Goal: Task Accomplishment & Management: Manage account settings

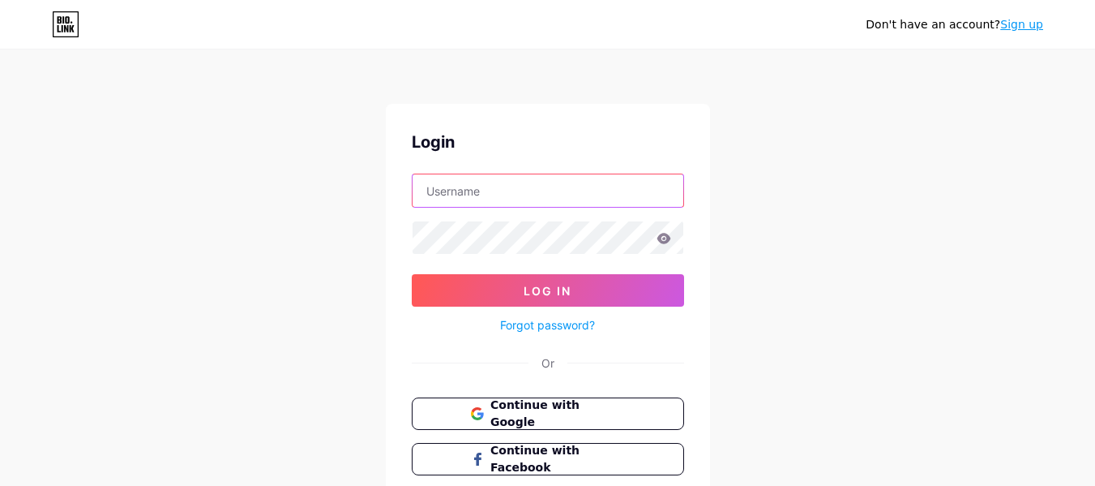
click at [553, 192] on input "text" at bounding box center [548, 190] width 271 height 32
type input "[EMAIL_ADDRESS][DOMAIN_NAME]"
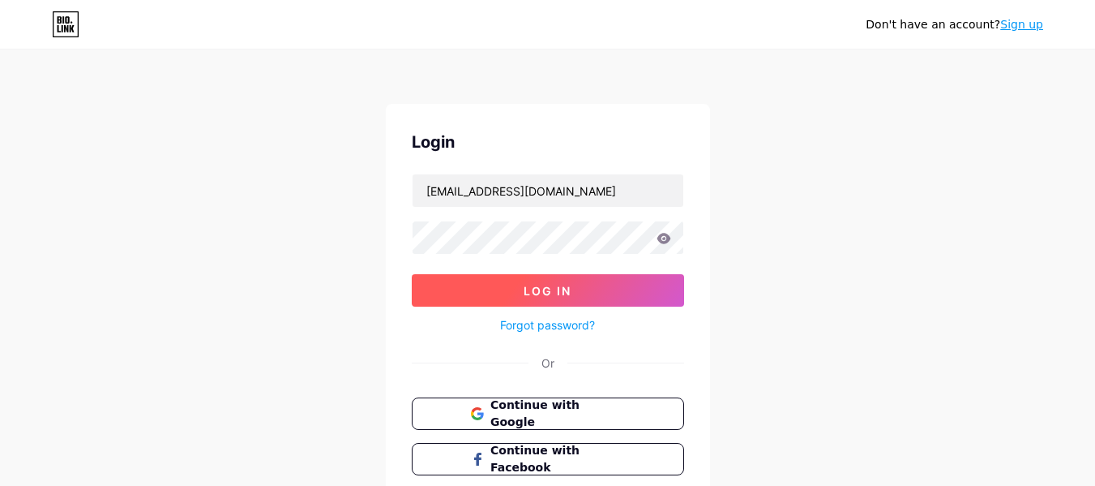
click at [601, 287] on button "Log In" at bounding box center [548, 290] width 272 height 32
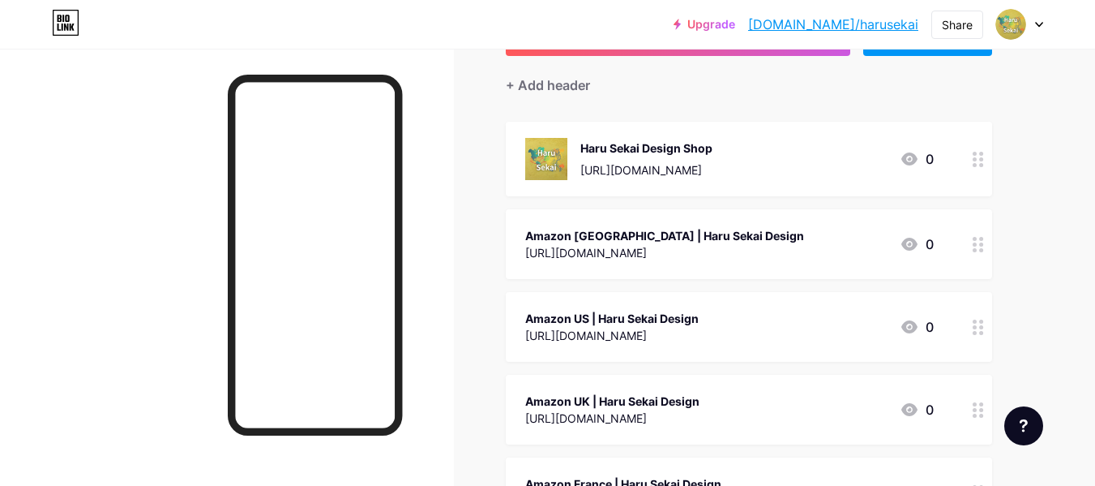
scroll to position [162, 0]
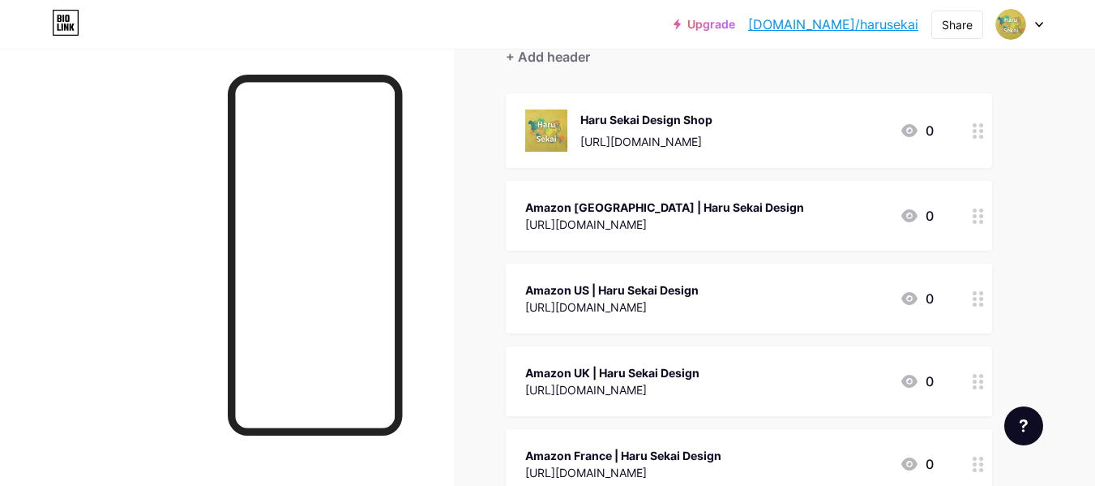
click at [977, 132] on icon at bounding box center [978, 130] width 11 height 15
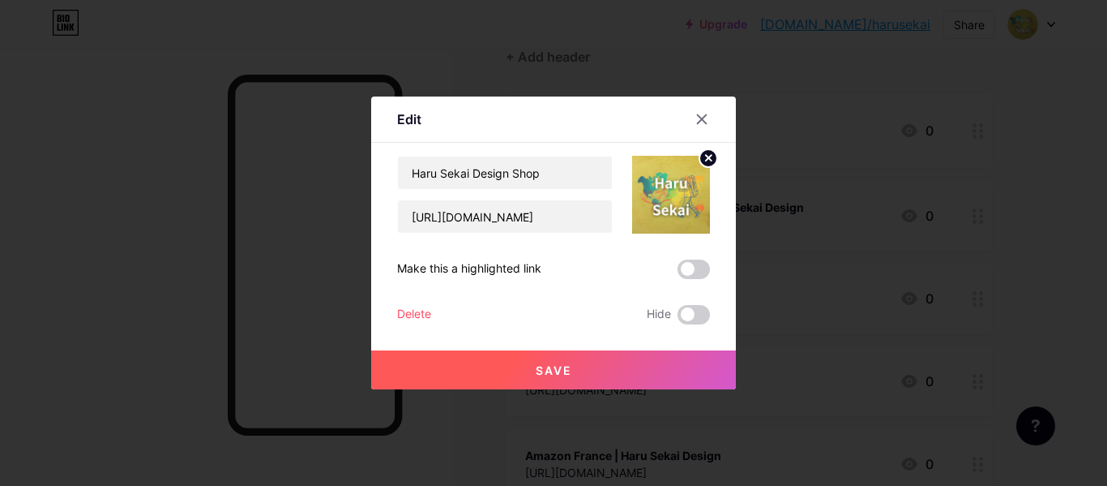
click at [410, 311] on div "Delete" at bounding box center [414, 314] width 34 height 19
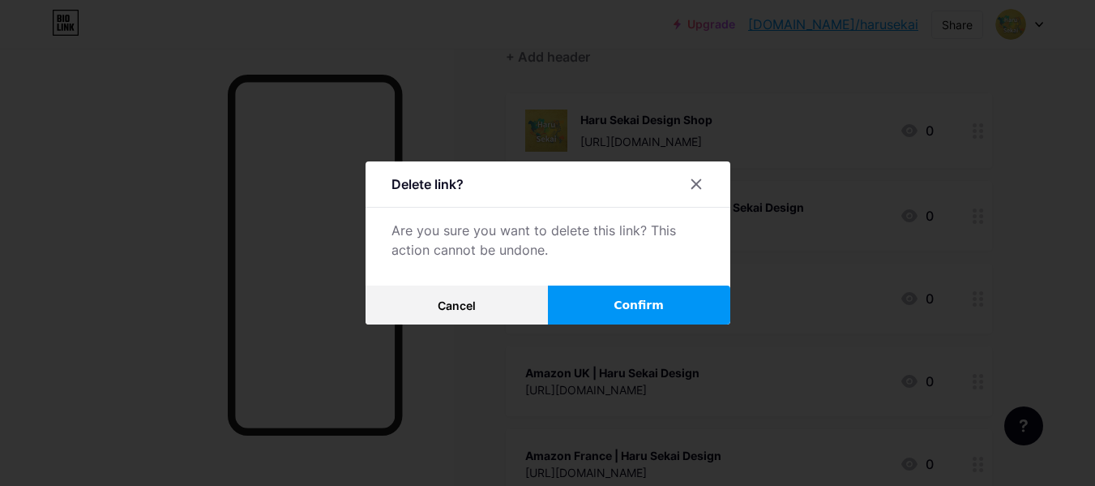
click at [646, 305] on span "Confirm" at bounding box center [639, 305] width 50 height 17
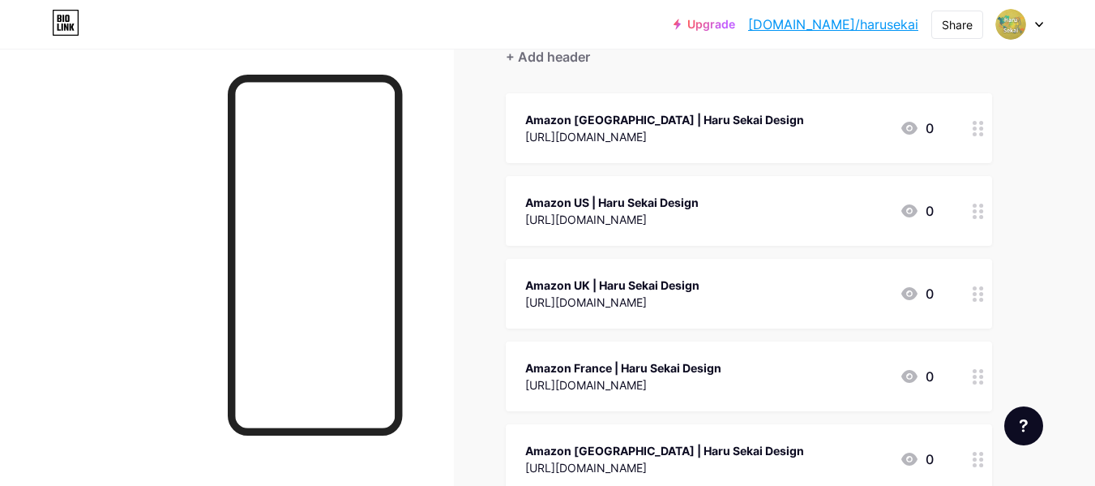
click at [976, 132] on circle at bounding box center [975, 134] width 4 height 4
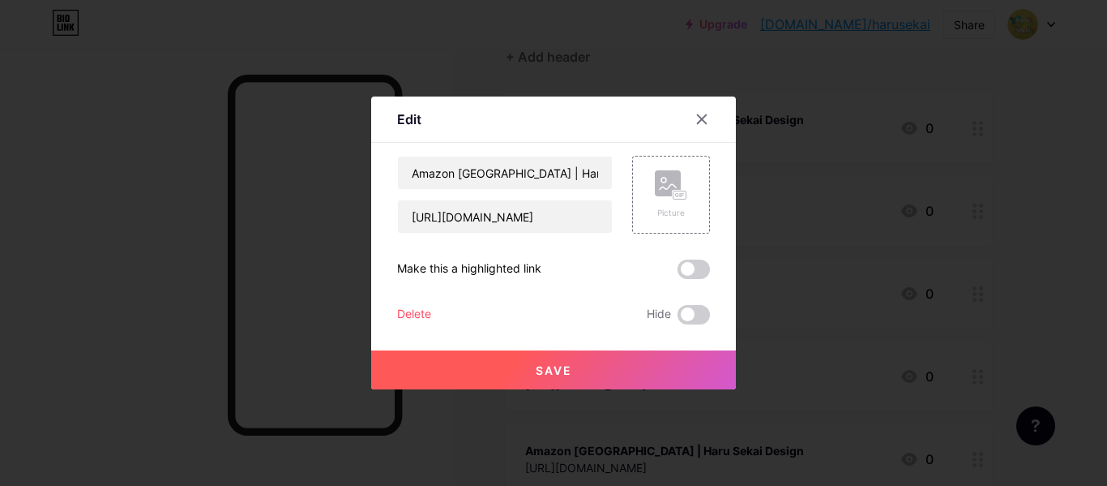
click at [420, 314] on div "Delete" at bounding box center [414, 314] width 34 height 19
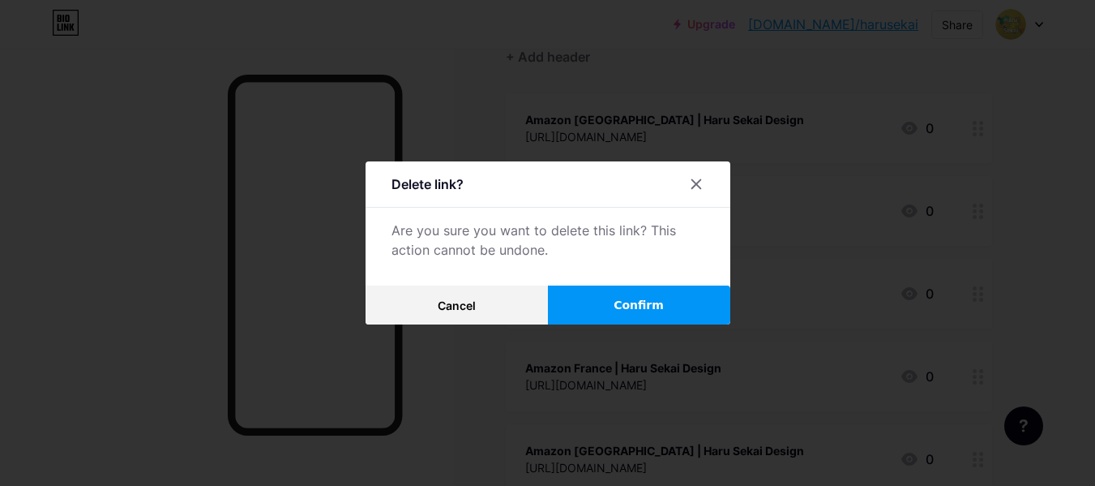
click at [650, 308] on span "Confirm" at bounding box center [639, 305] width 50 height 17
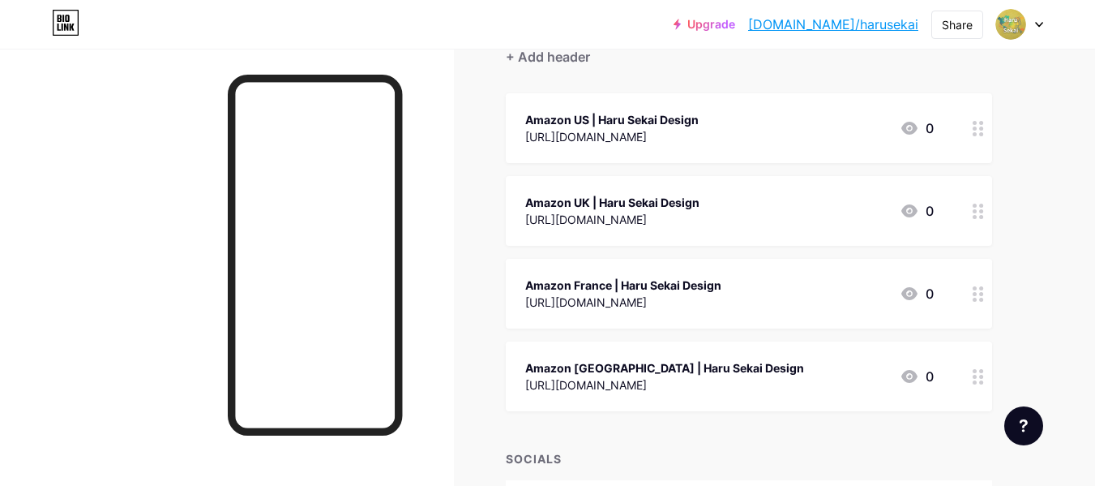
click at [981, 129] on circle at bounding box center [981, 128] width 4 height 4
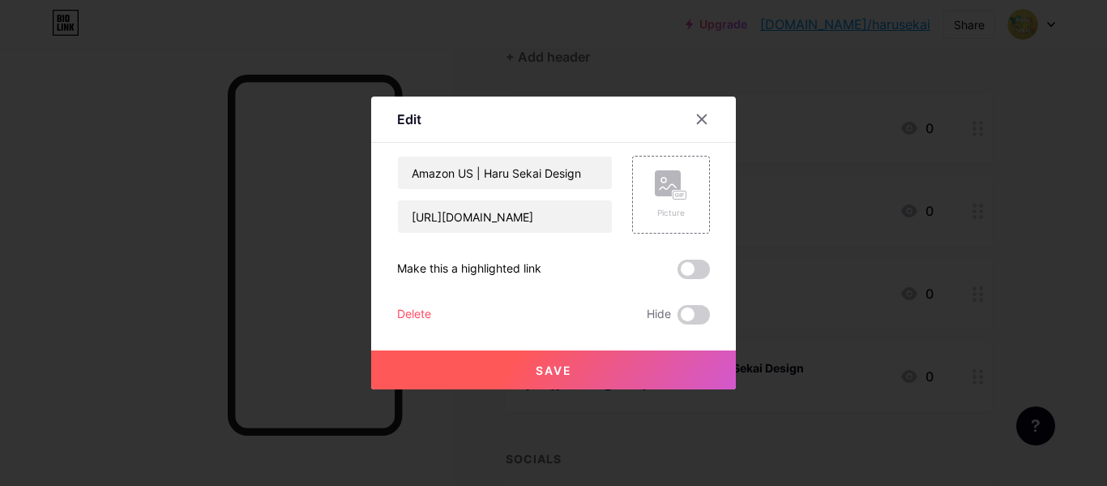
click at [417, 310] on div "Delete" at bounding box center [414, 314] width 34 height 19
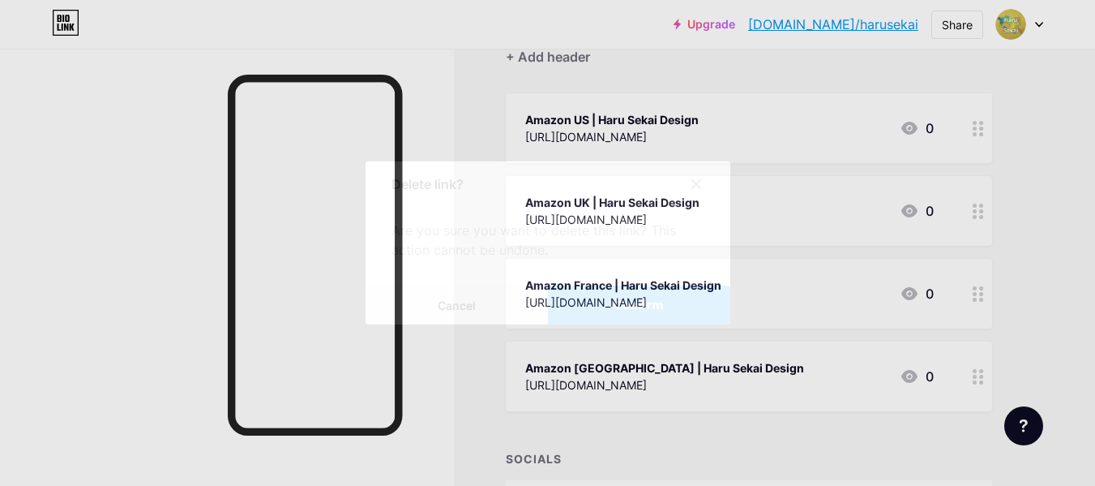
click at [617, 305] on button "Confirm" at bounding box center [639, 304] width 182 height 39
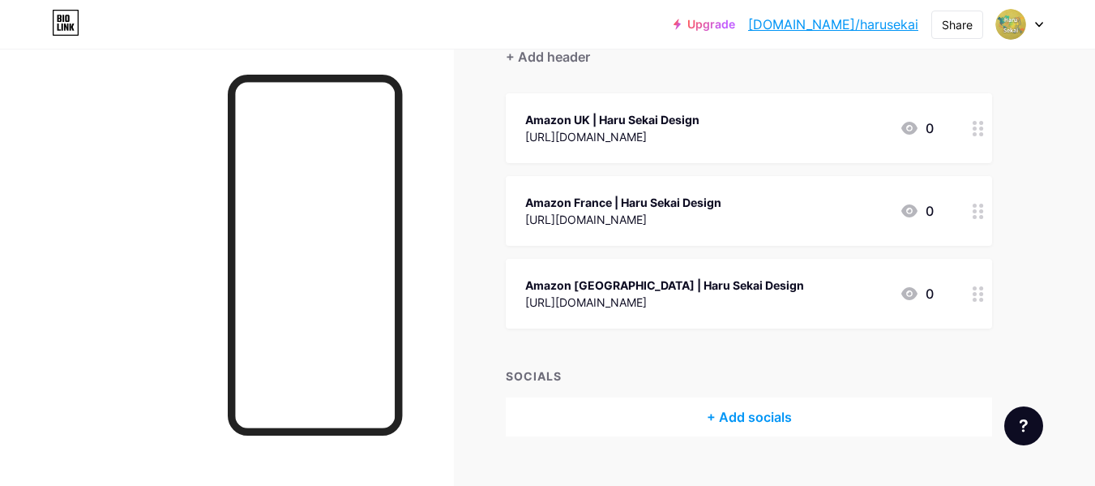
click at [976, 132] on circle at bounding box center [975, 134] width 4 height 4
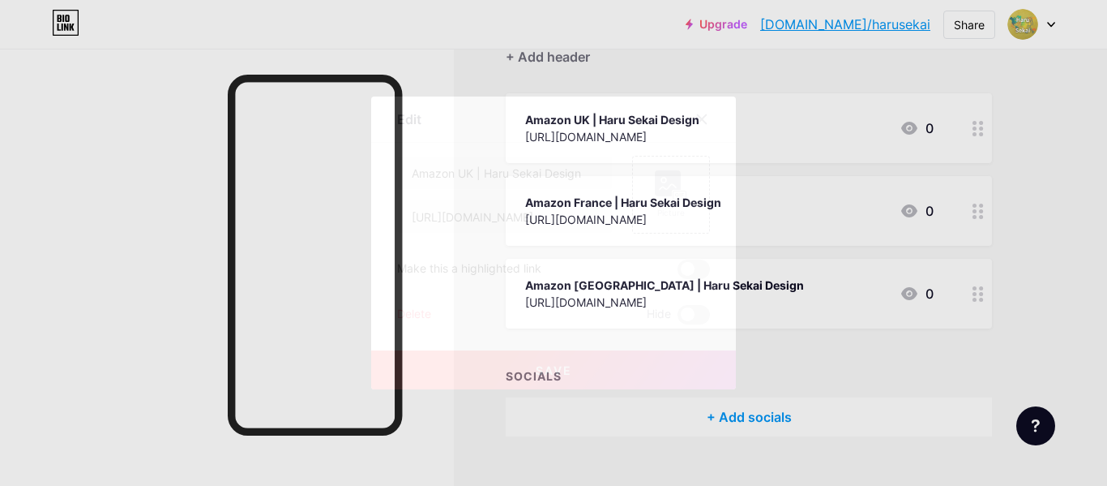
click at [413, 314] on div "Delete" at bounding box center [414, 314] width 34 height 19
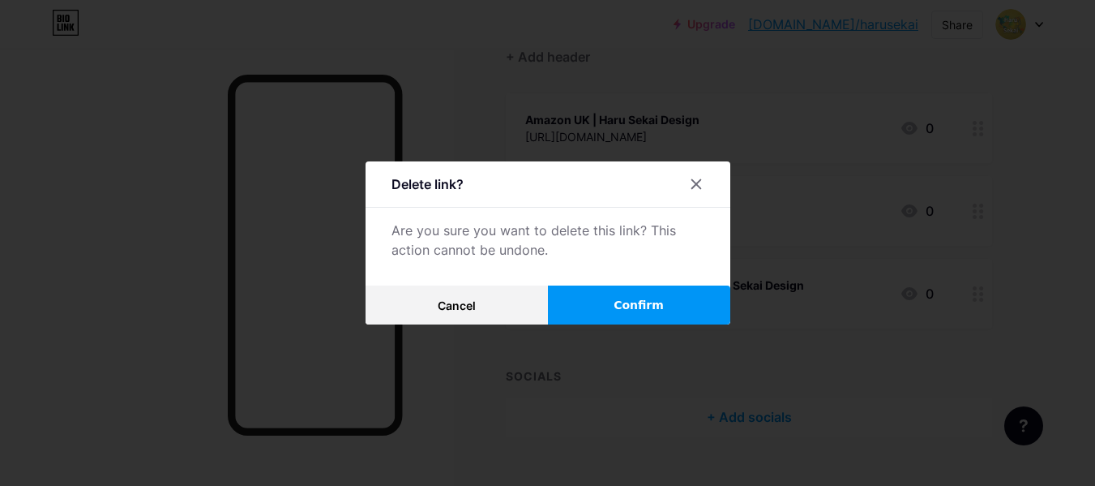
click at [627, 302] on span "Confirm" at bounding box center [639, 305] width 50 height 17
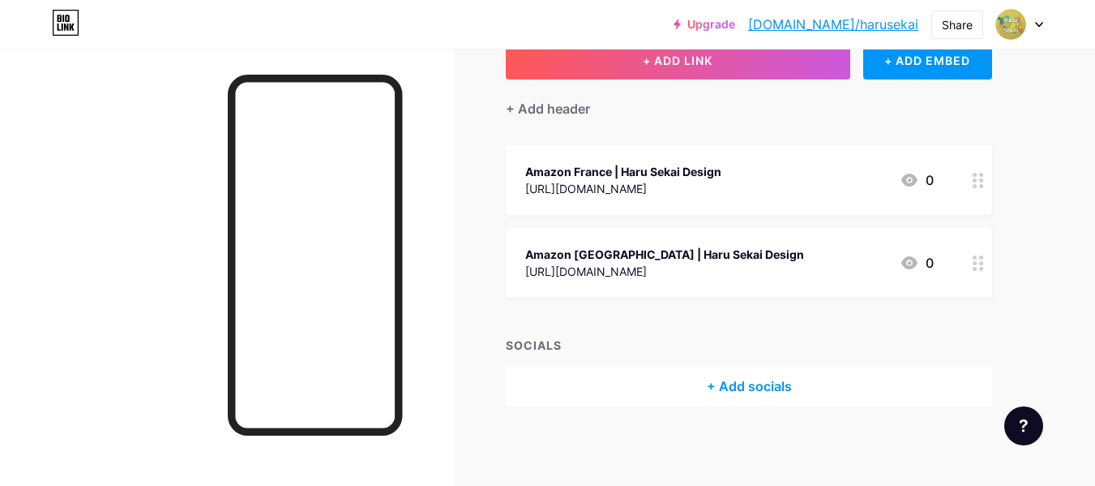
click at [978, 182] on icon at bounding box center [978, 180] width 11 height 15
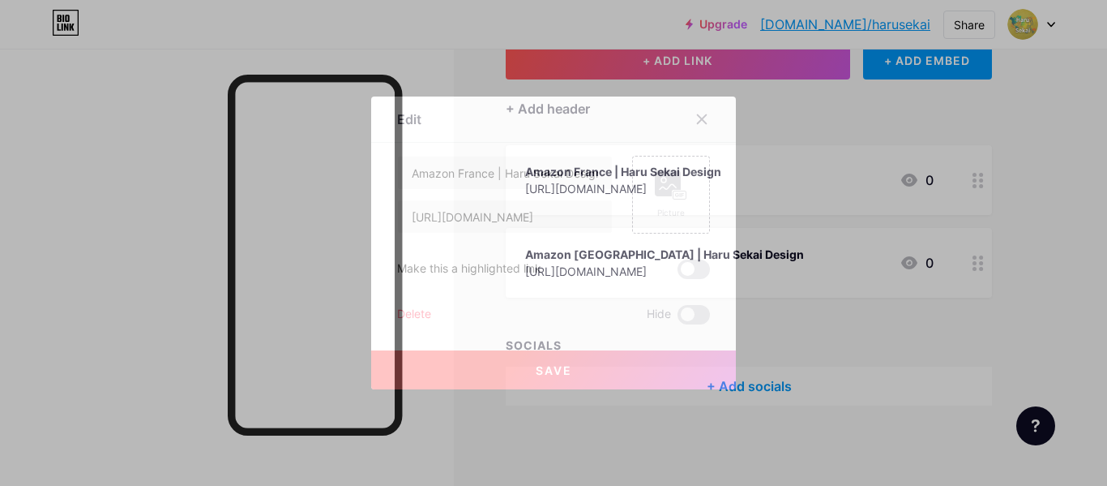
click at [414, 314] on div "Delete" at bounding box center [414, 314] width 34 height 19
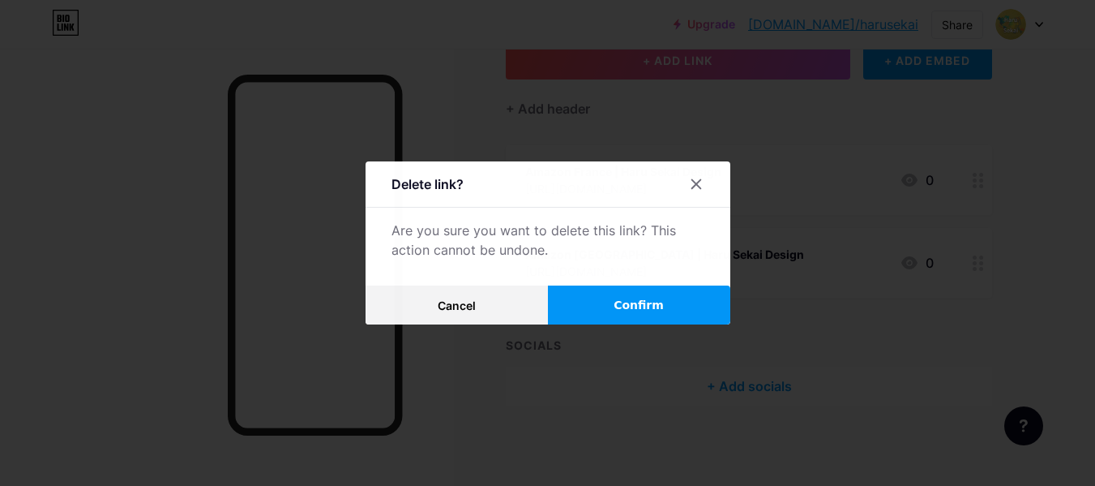
click at [616, 301] on button "Confirm" at bounding box center [639, 304] width 182 height 39
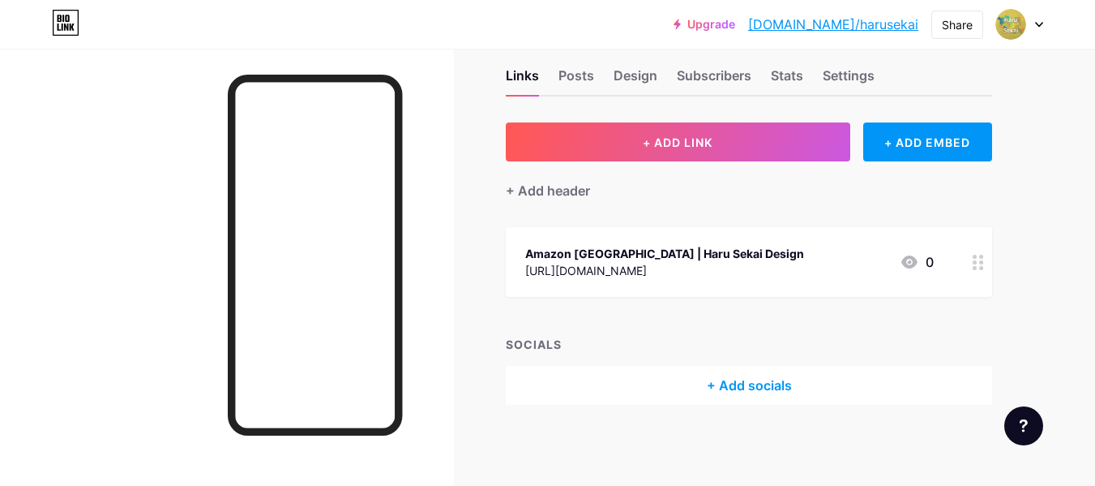
scroll to position [28, 0]
click at [981, 267] on circle at bounding box center [981, 269] width 4 height 4
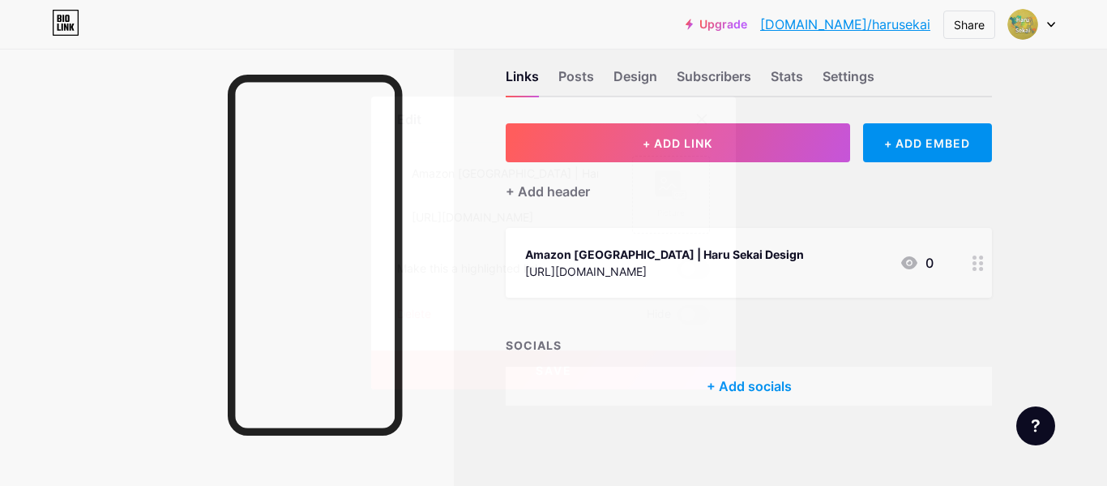
click at [421, 314] on div "Delete" at bounding box center [414, 314] width 34 height 19
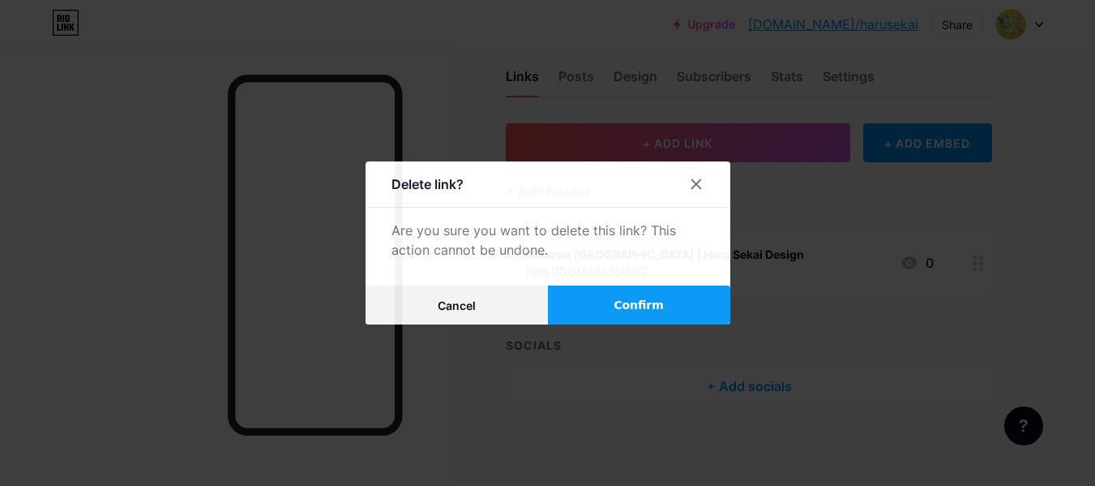
click at [627, 311] on span "Confirm" at bounding box center [639, 305] width 50 height 17
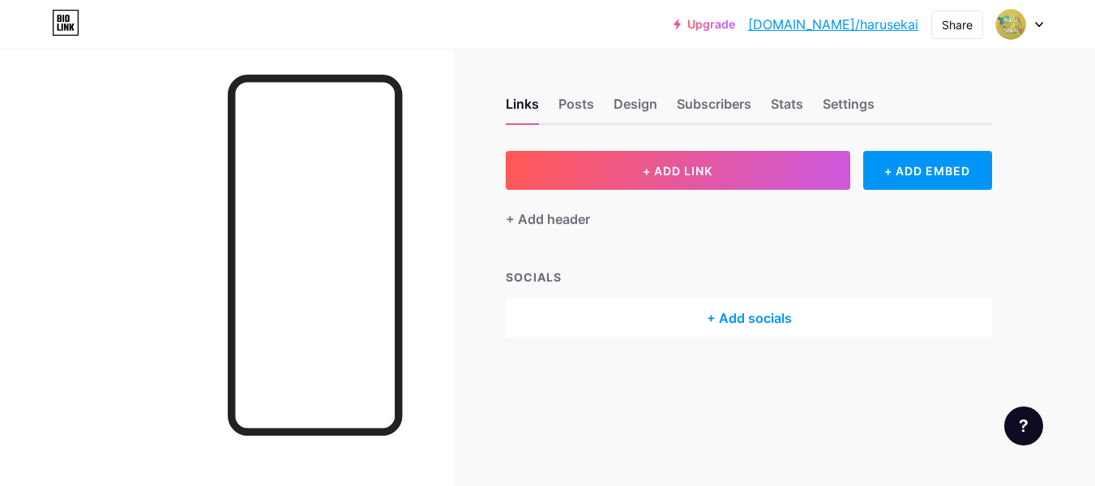
scroll to position [0, 0]
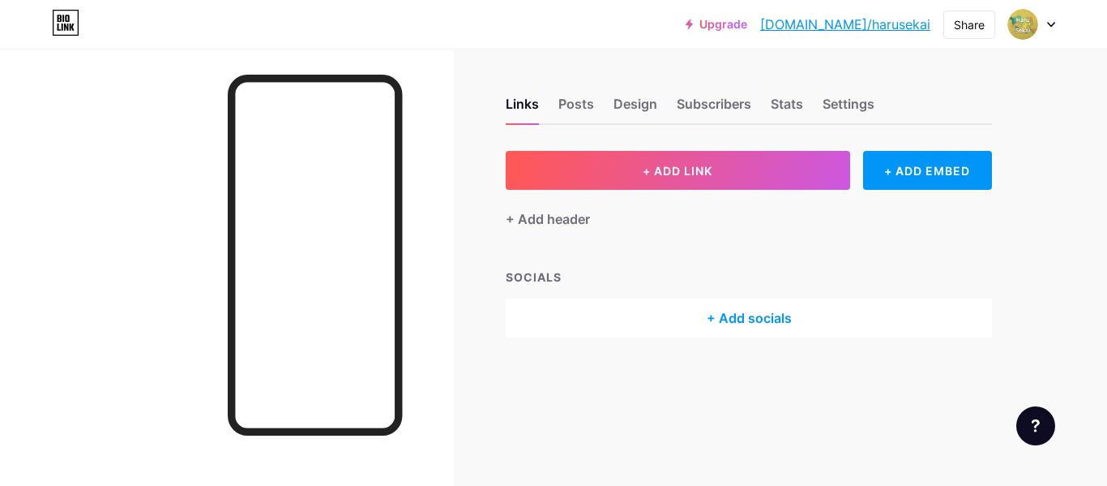
click at [1045, 24] on div at bounding box center [1031, 24] width 47 height 29
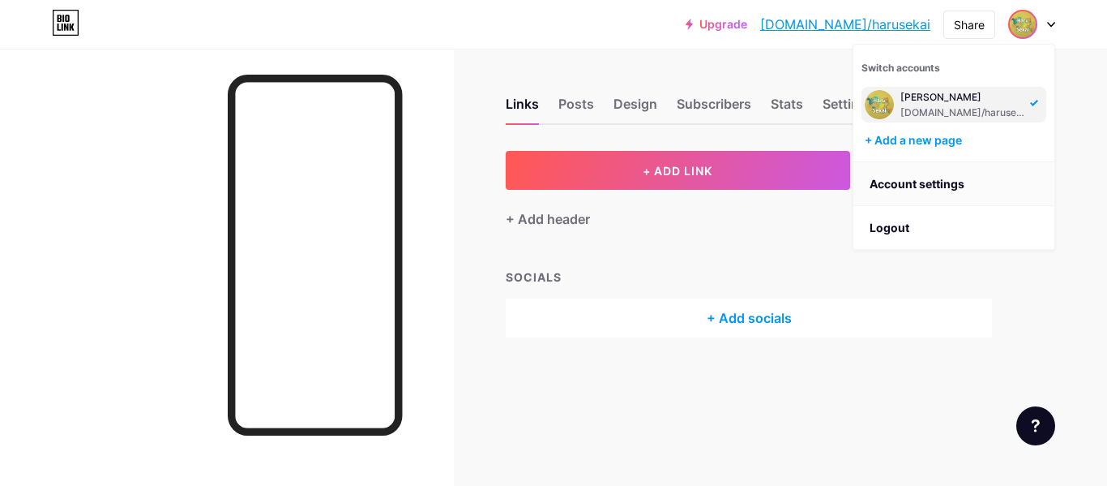
click at [944, 182] on link "Account settings" at bounding box center [954, 184] width 201 height 44
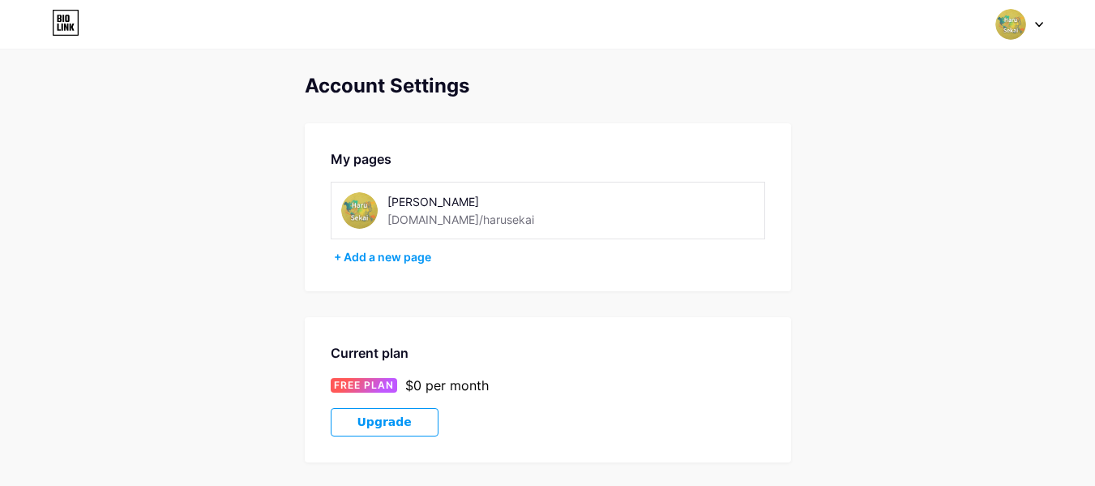
click at [1039, 24] on icon at bounding box center [1039, 25] width 8 height 6
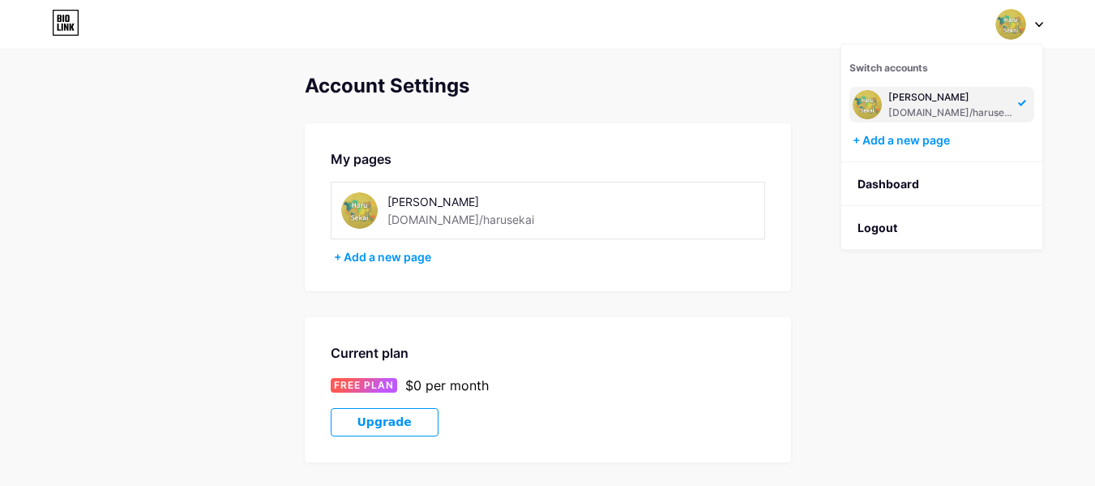
click at [927, 105] on div "[PERSON_NAME] [DOMAIN_NAME]/harusekai" at bounding box center [950, 104] width 125 height 29
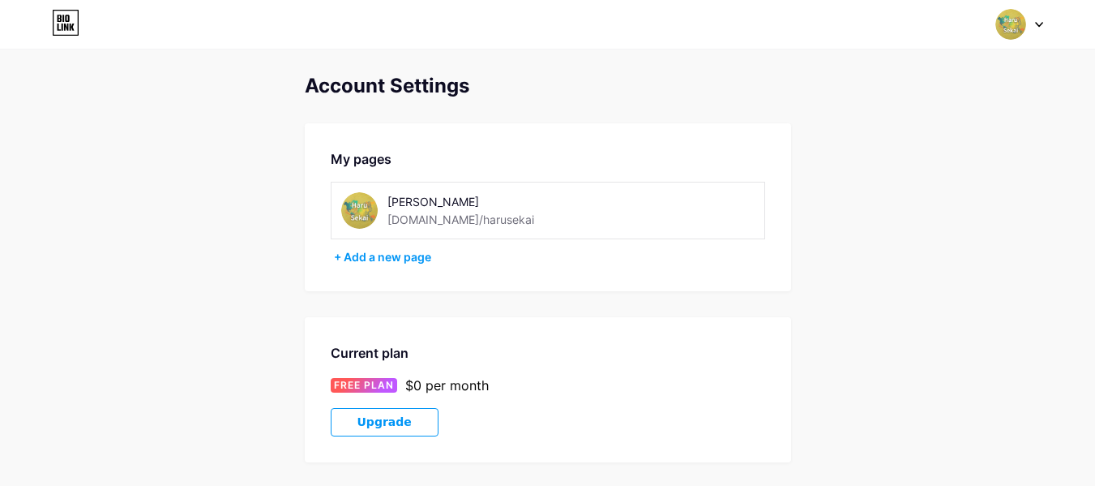
click at [423, 212] on div "[DOMAIN_NAME]/harusekai" at bounding box center [460, 219] width 147 height 17
click at [349, 200] on img at bounding box center [359, 210] width 36 height 36
click at [362, 207] on img at bounding box center [359, 210] width 36 height 36
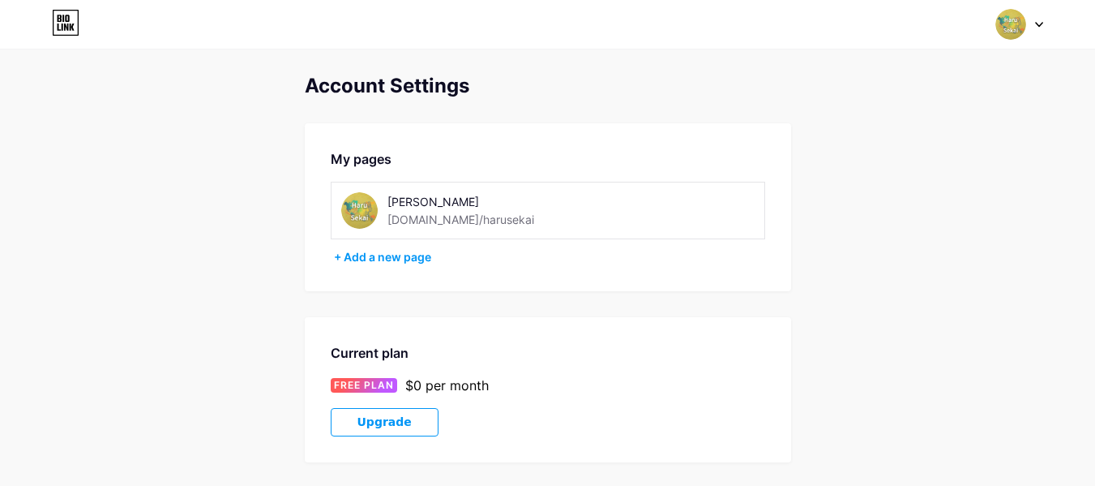
click at [1029, 25] on div at bounding box center [1019, 24] width 47 height 29
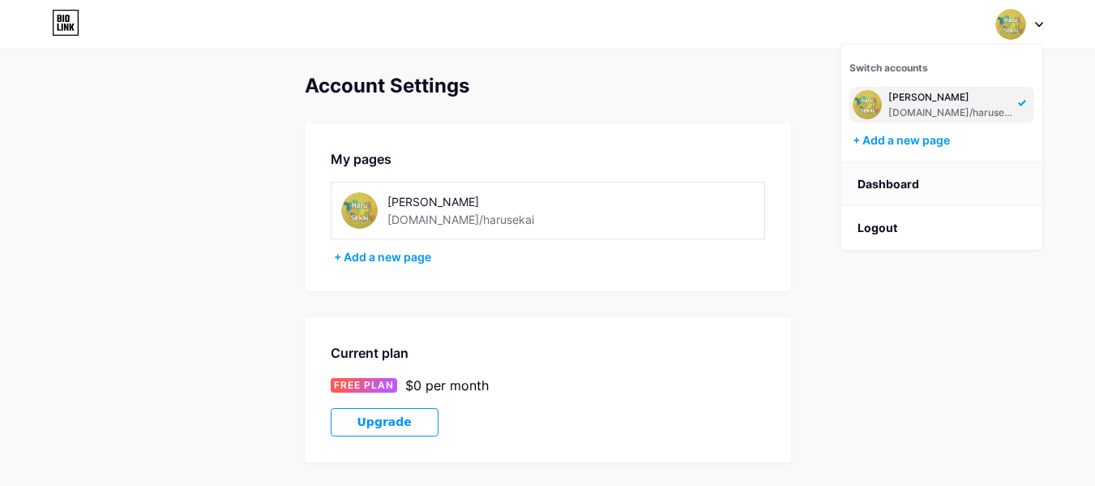
click at [905, 182] on link "Dashboard" at bounding box center [941, 184] width 201 height 44
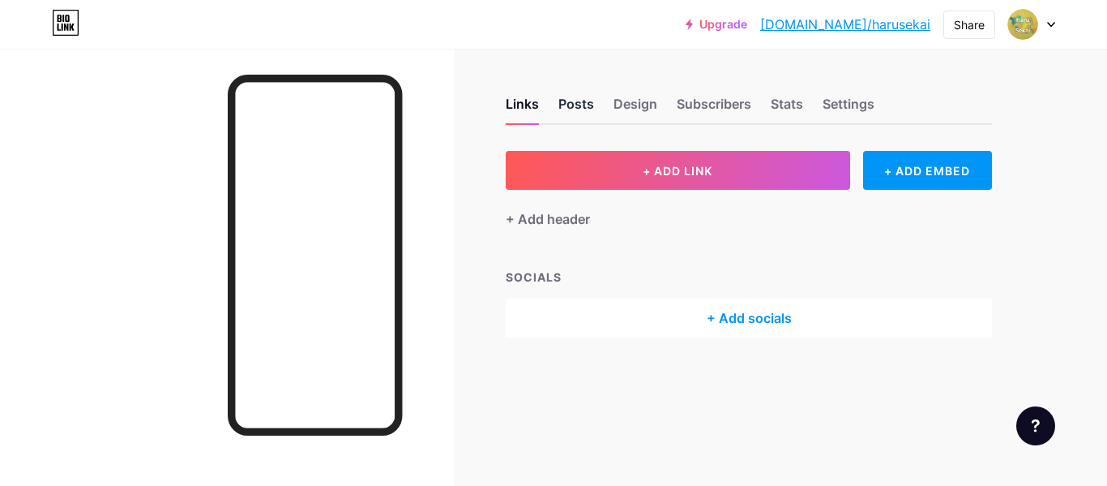
click at [582, 104] on div "Posts" at bounding box center [576, 108] width 36 height 29
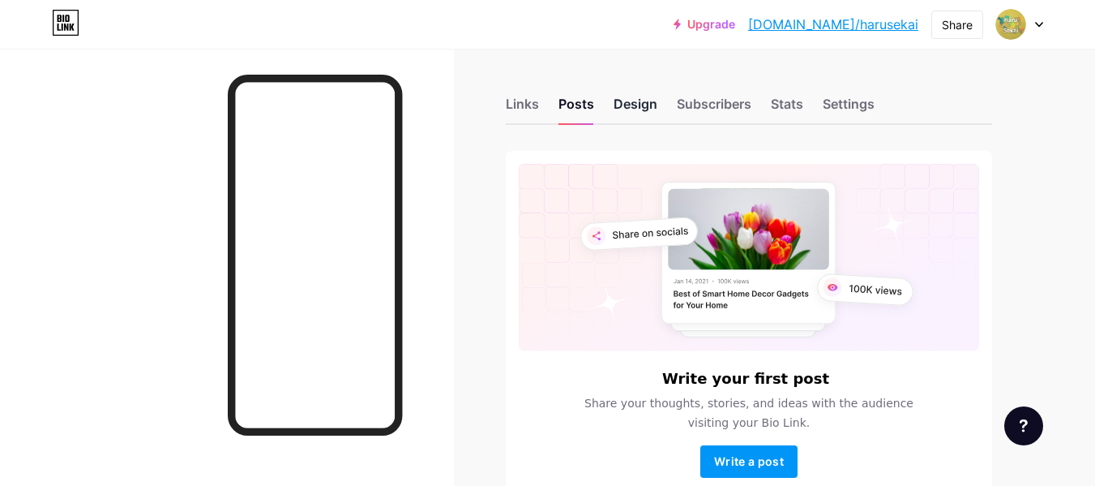
click at [644, 106] on div "Design" at bounding box center [636, 108] width 44 height 29
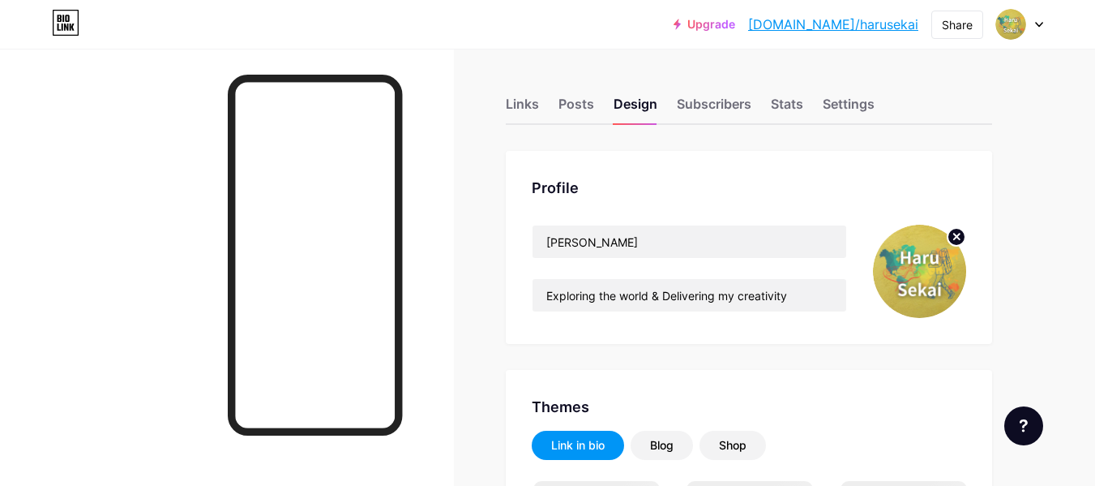
click at [956, 239] on circle at bounding box center [957, 237] width 18 height 18
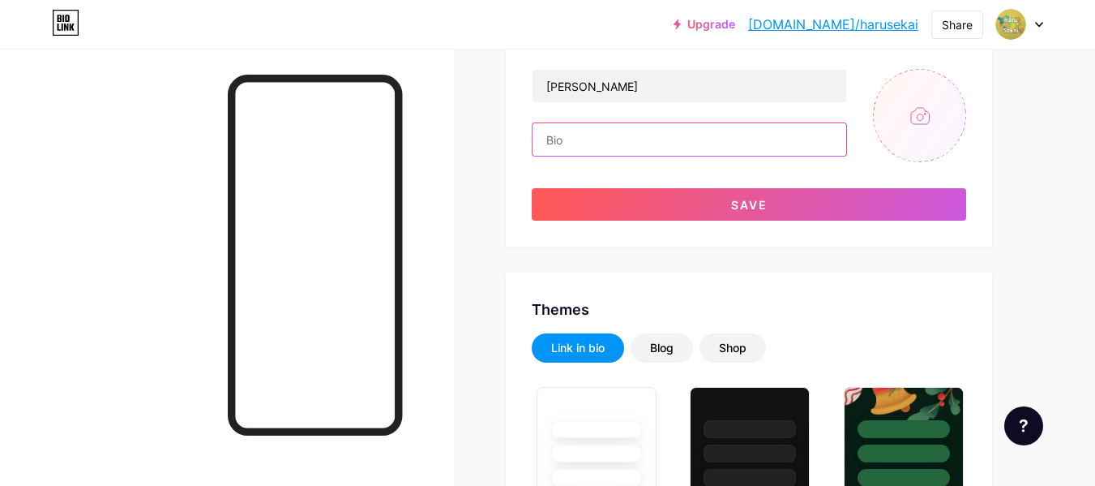
scroll to position [162, 0]
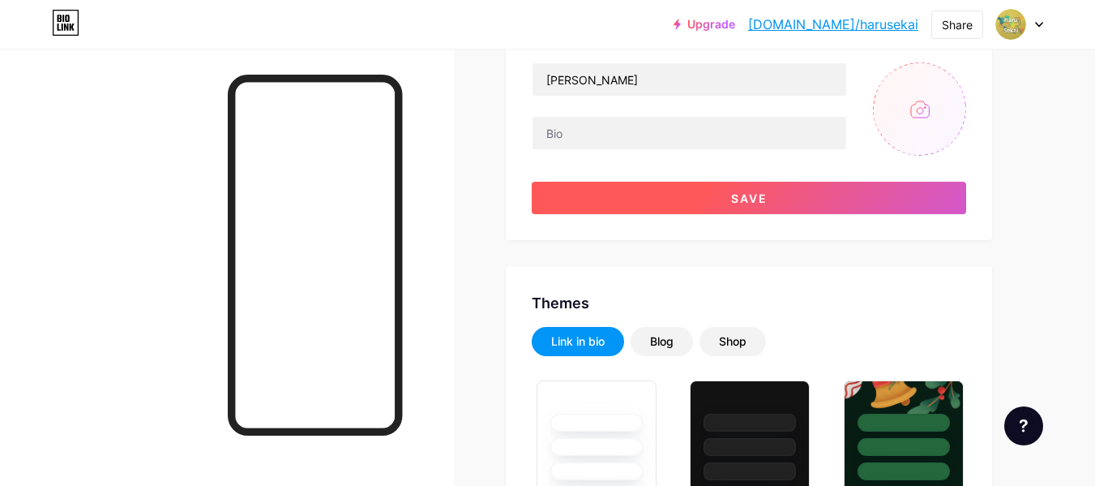
click at [731, 196] on span "Save" at bounding box center [749, 198] width 36 height 14
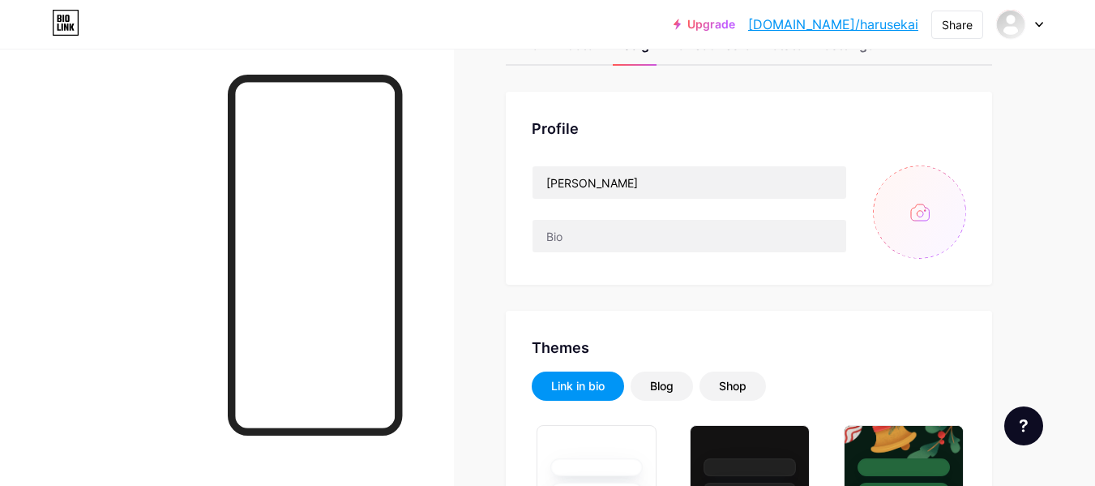
scroll to position [0, 0]
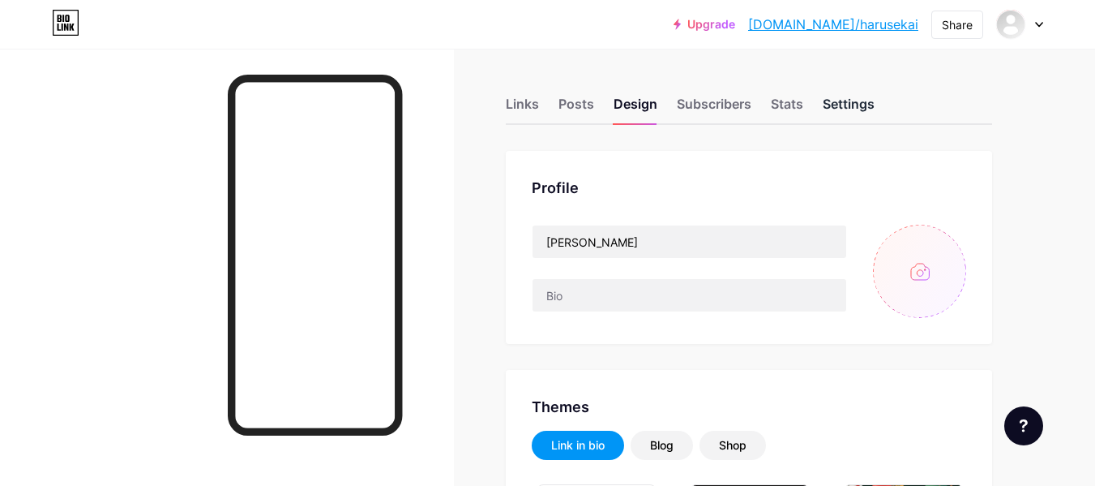
click at [845, 104] on div "Settings" at bounding box center [849, 108] width 52 height 29
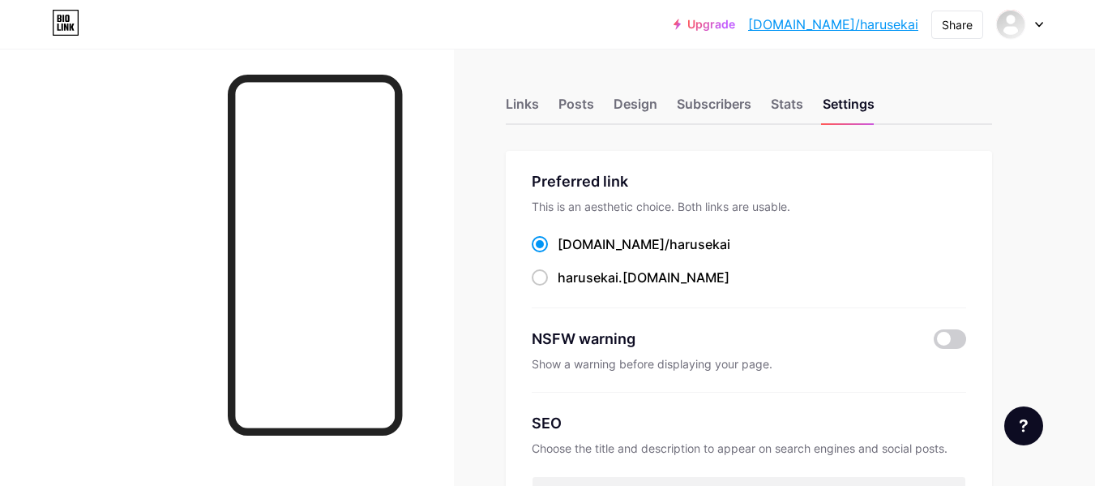
click at [1045, 22] on div "Upgrade bio.link/haruse... bio.link/harusekai Share Switch accounts Haru Sekai …" at bounding box center [547, 24] width 1095 height 29
click at [1038, 24] on icon at bounding box center [1039, 25] width 8 height 6
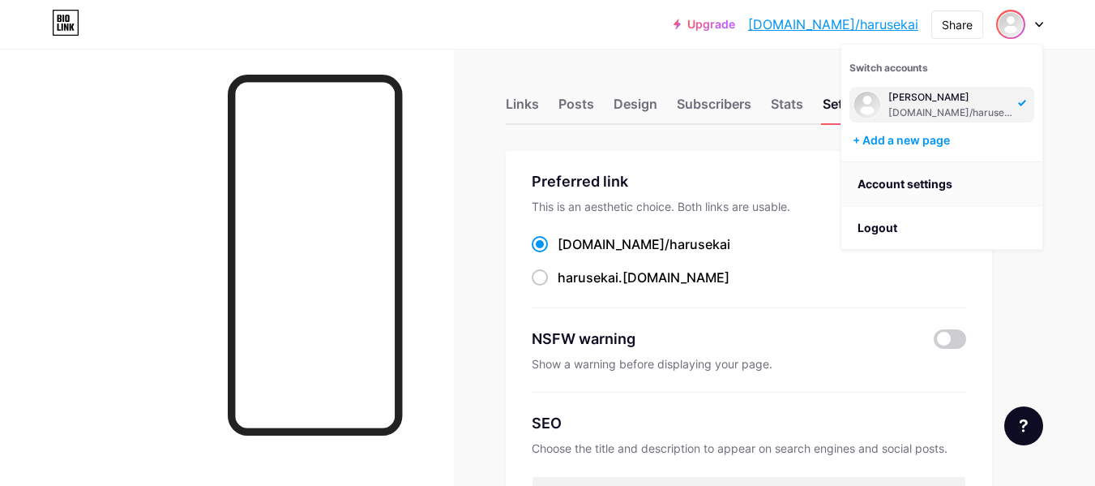
click at [909, 190] on link "Account settings" at bounding box center [941, 184] width 201 height 44
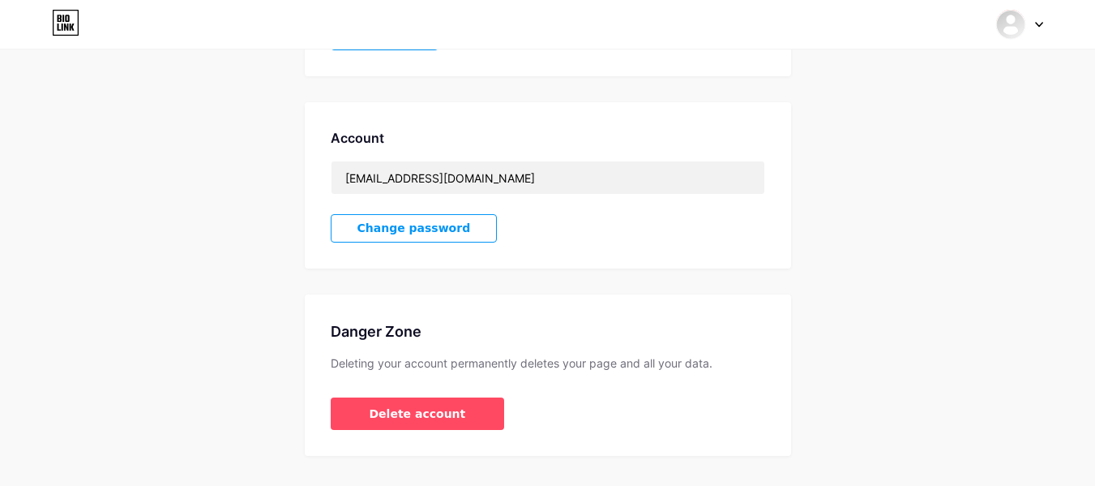
scroll to position [421, 0]
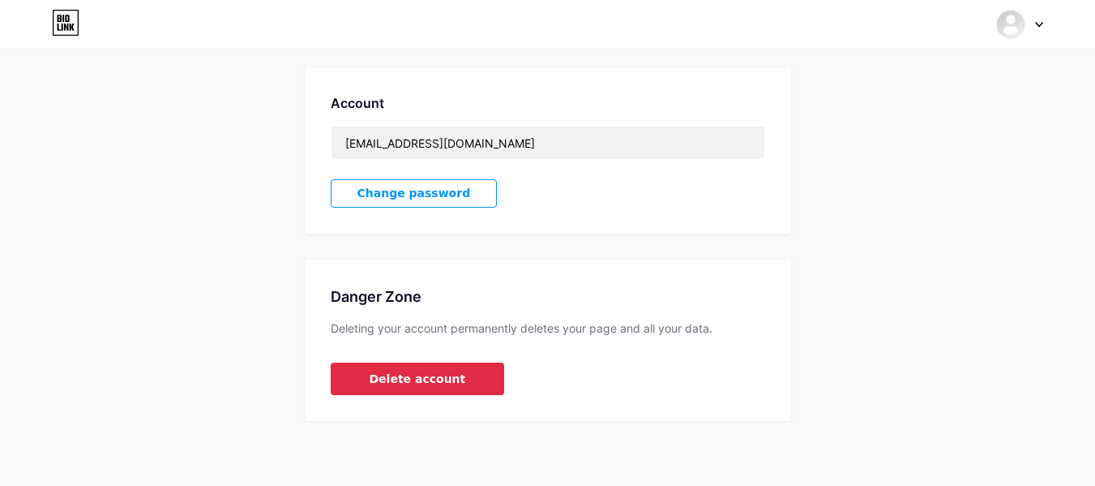
click at [415, 379] on span "Delete account" at bounding box center [418, 378] width 96 height 17
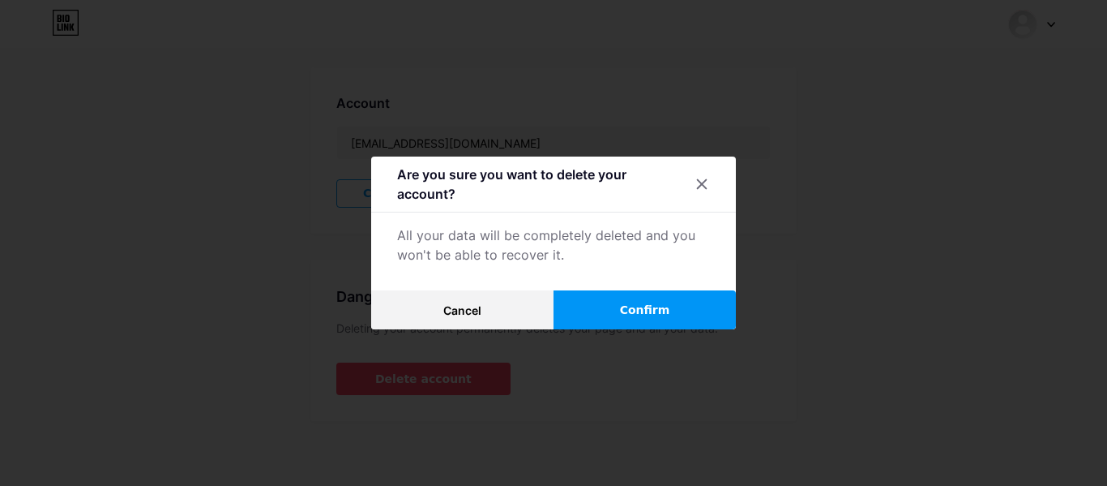
click at [640, 305] on span "Confirm" at bounding box center [645, 310] width 50 height 17
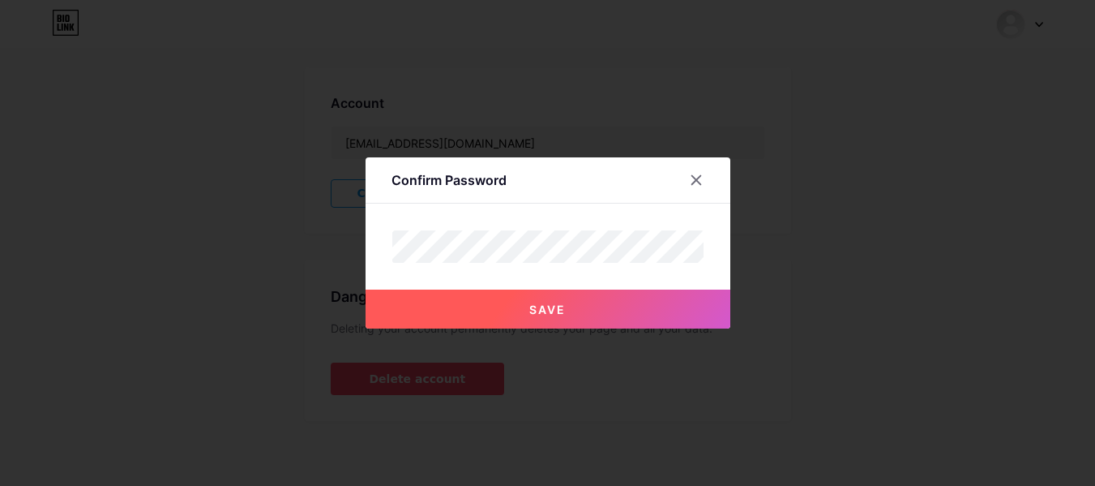
click at [552, 302] on span "Save" at bounding box center [547, 309] width 36 height 14
